Goal: Information Seeking & Learning: Learn about a topic

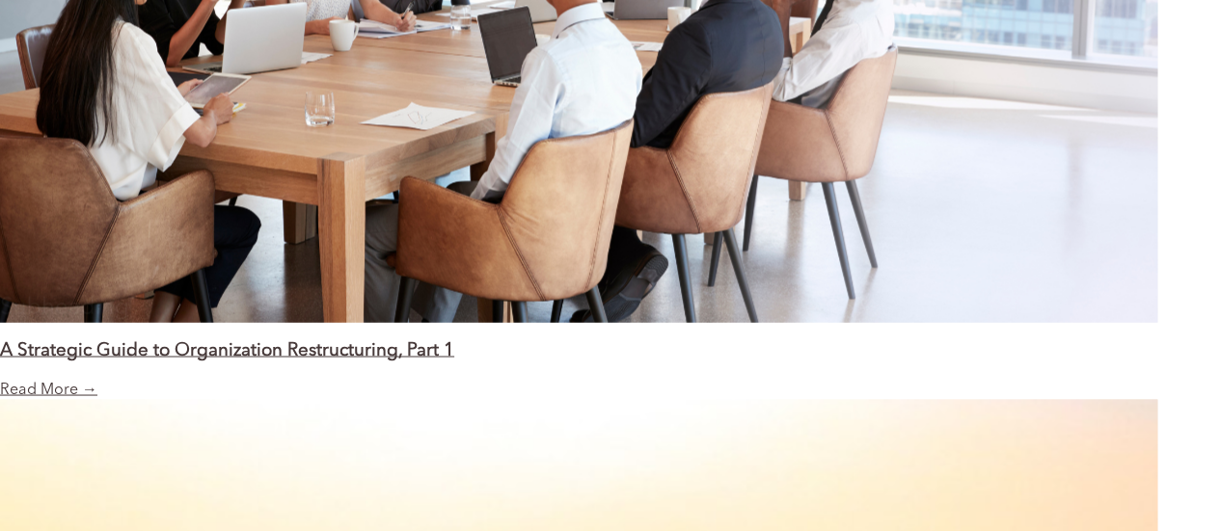
scroll to position [1736, 0]
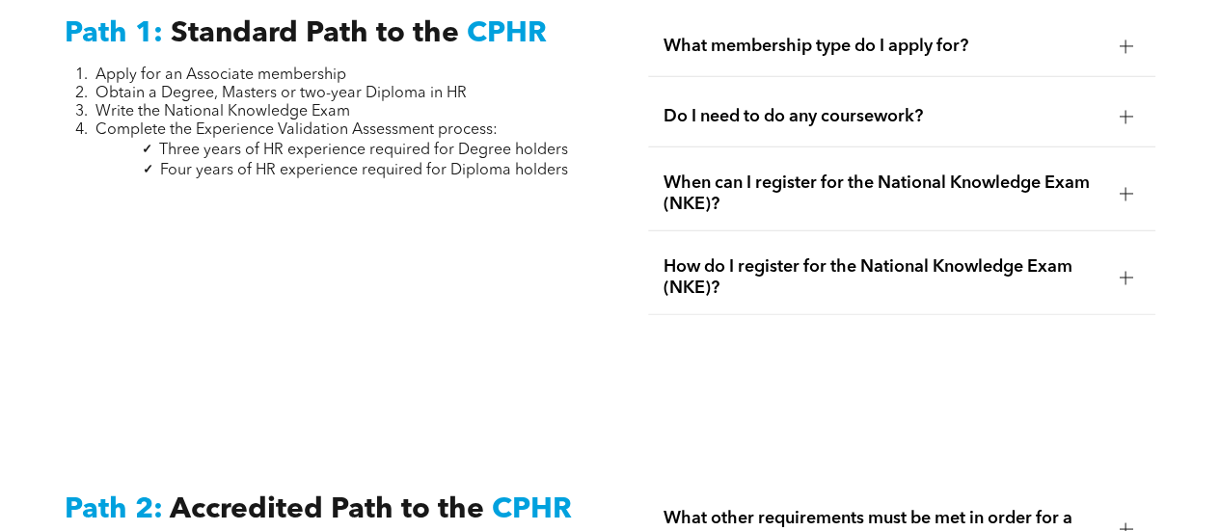
scroll to position [2604, 0]
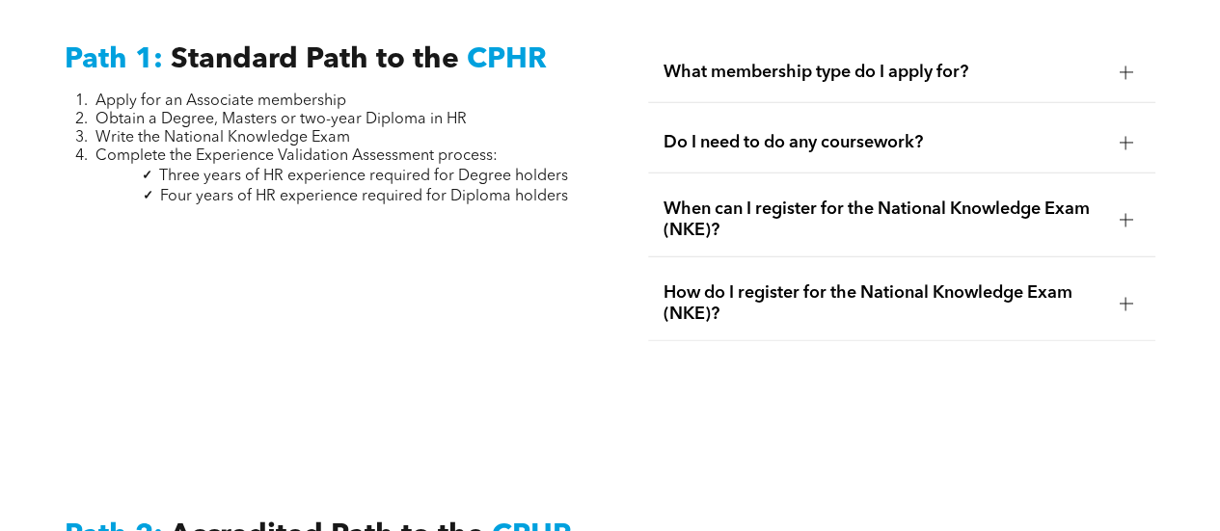
click at [829, 132] on span "Do I need to do any coursework?" at bounding box center [883, 142] width 441 height 21
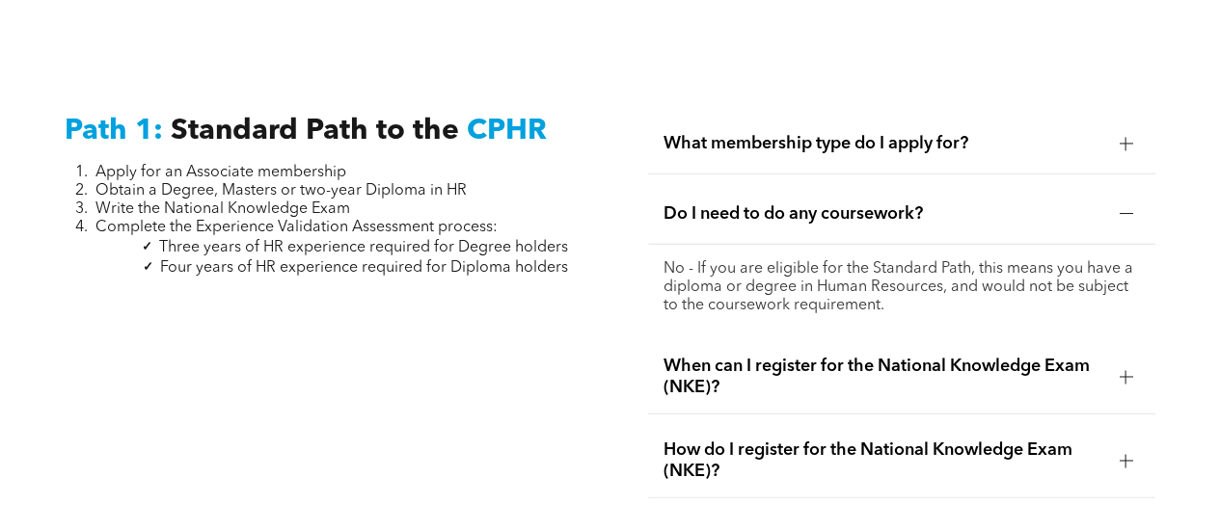
scroll to position [2507, 0]
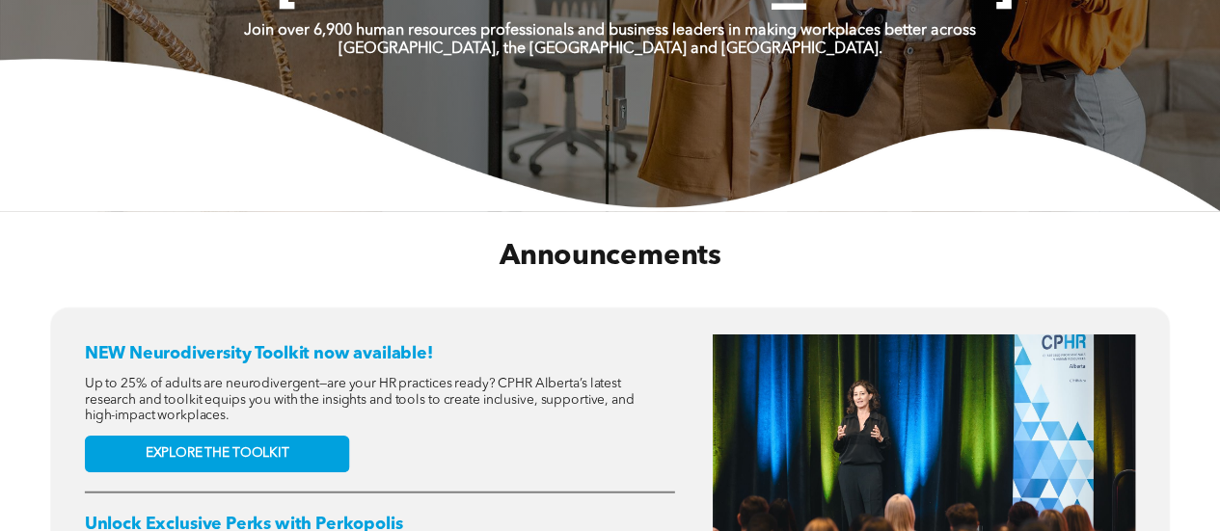
scroll to position [675, 0]
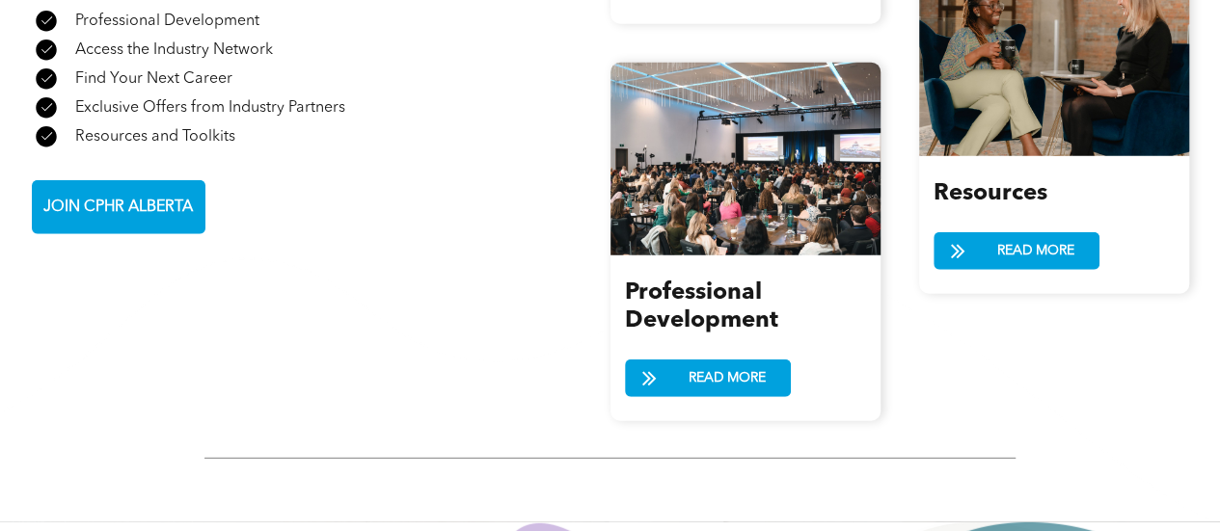
scroll to position [2700, 0]
